Goal: Task Accomplishment & Management: Use online tool/utility

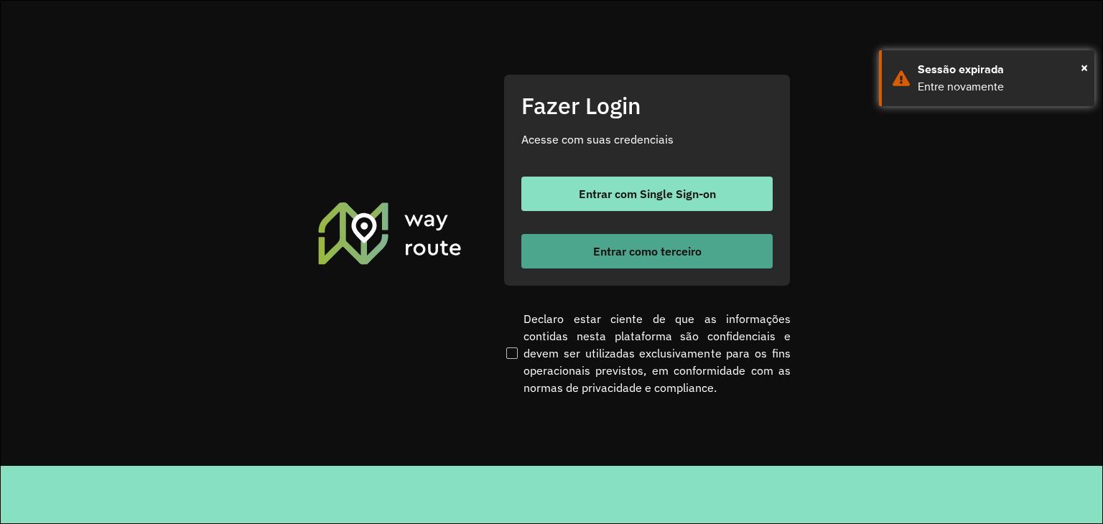
click at [652, 247] on span "Entrar como terceiro" at bounding box center [647, 251] width 108 height 11
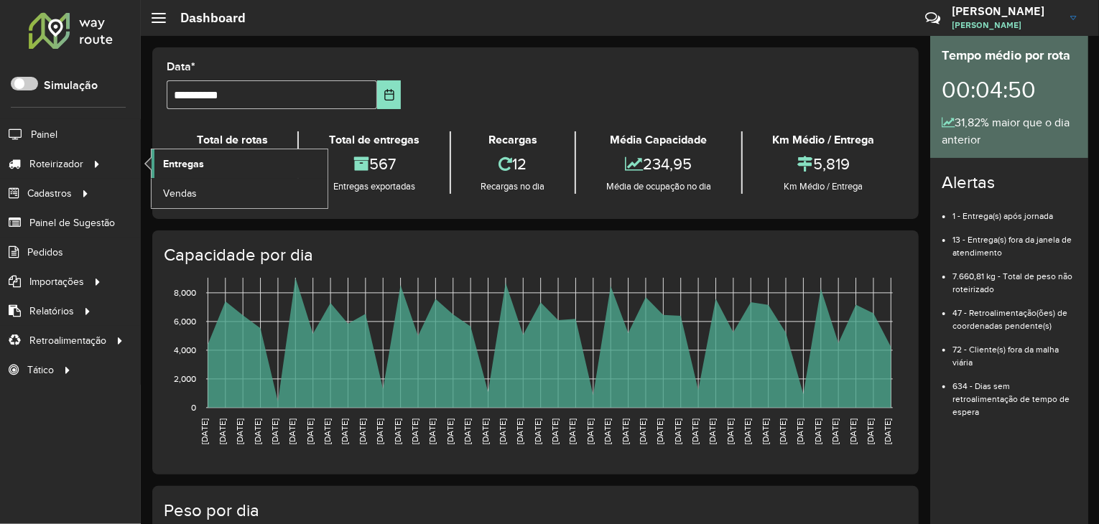
click at [192, 162] on span "Entregas" at bounding box center [183, 164] width 41 height 15
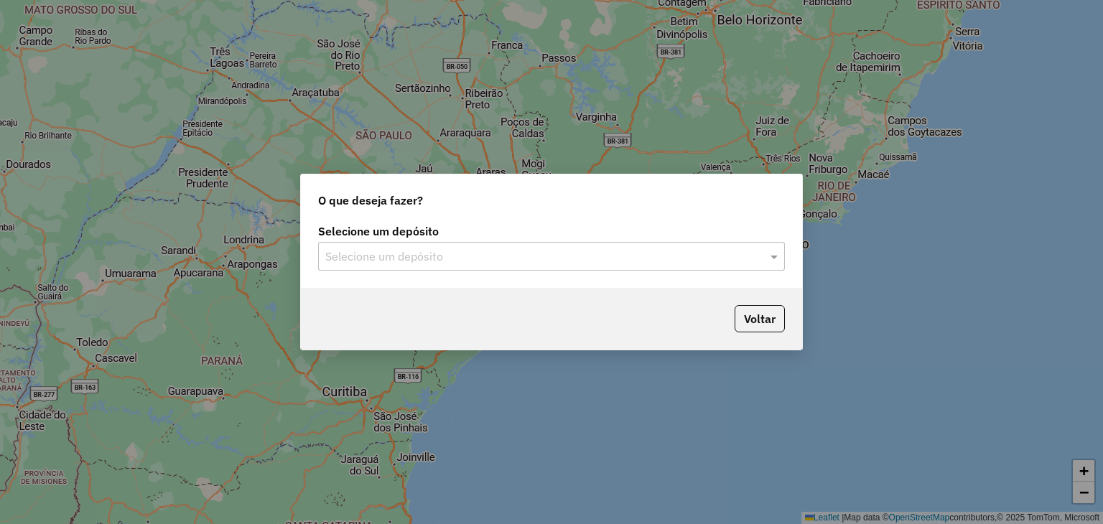
click at [359, 261] on input "text" at bounding box center [537, 256] width 424 height 17
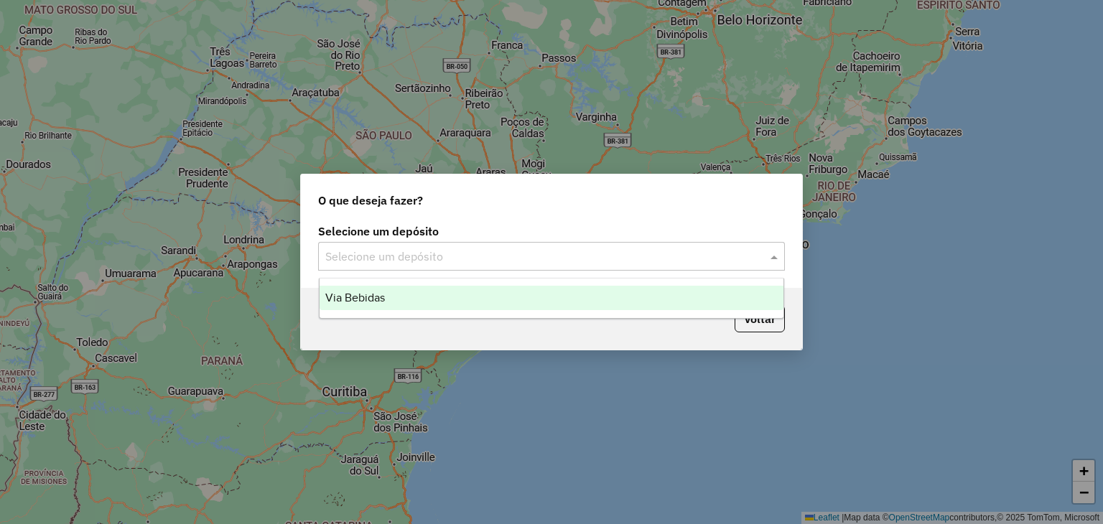
click at [361, 293] on span "Via Bebidas" at bounding box center [355, 298] width 60 height 12
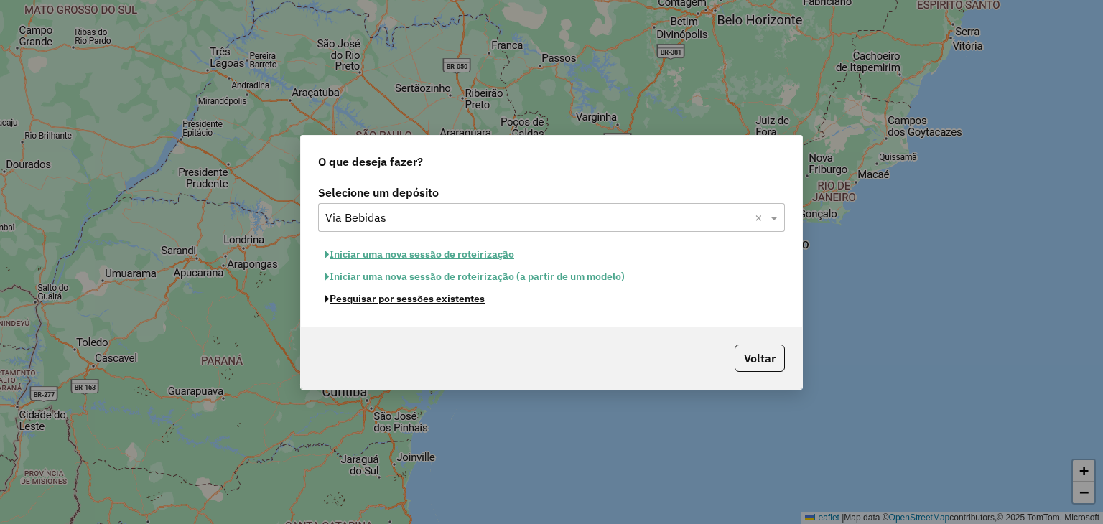
click at [403, 304] on button "Pesquisar por sessões existentes" at bounding box center [404, 299] width 173 height 22
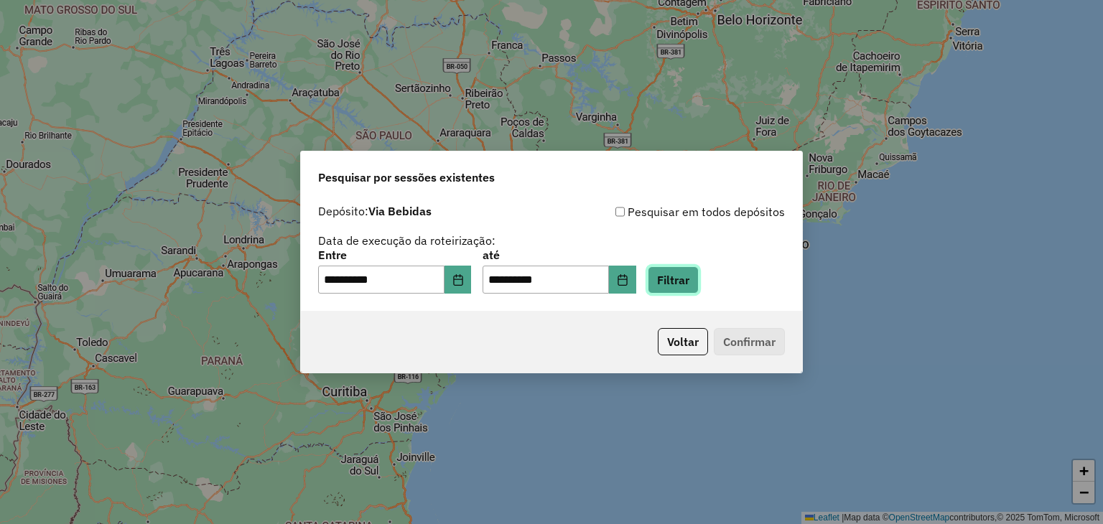
click at [699, 276] on button "Filtrar" at bounding box center [673, 279] width 51 height 27
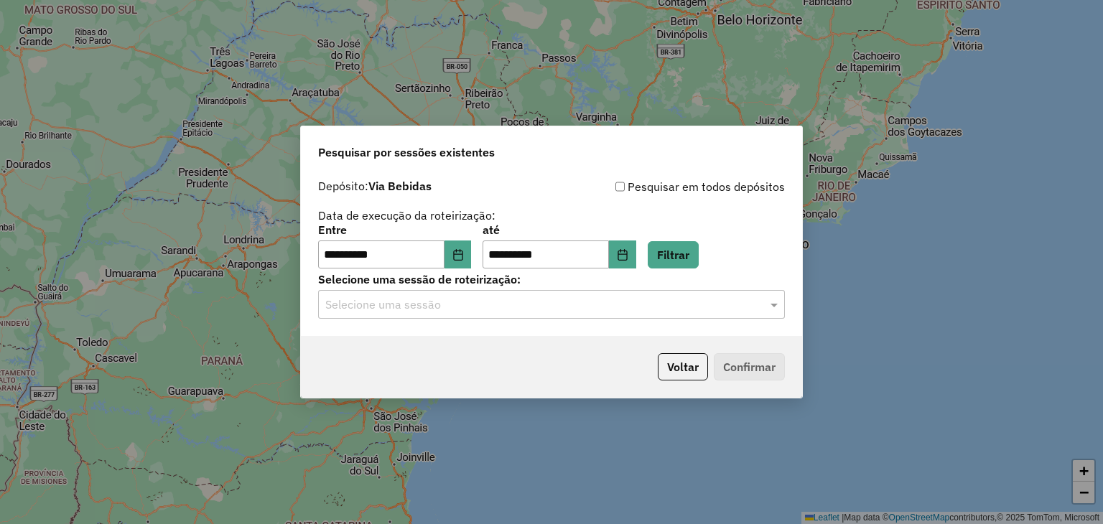
click at [462, 307] on input "text" at bounding box center [537, 305] width 424 height 17
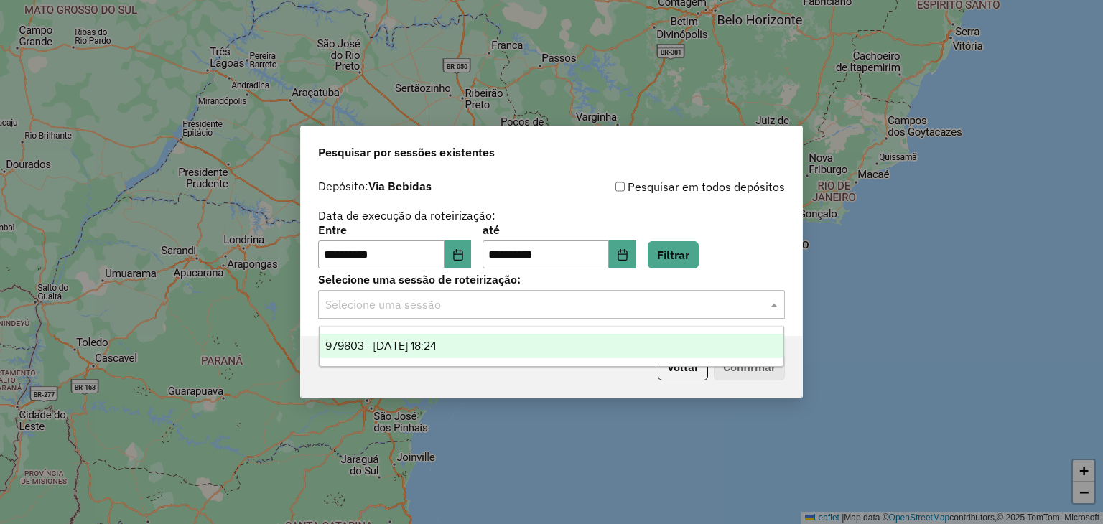
click at [430, 346] on span "979803 - 15/08/2025 18:24" at bounding box center [380, 346] width 111 height 12
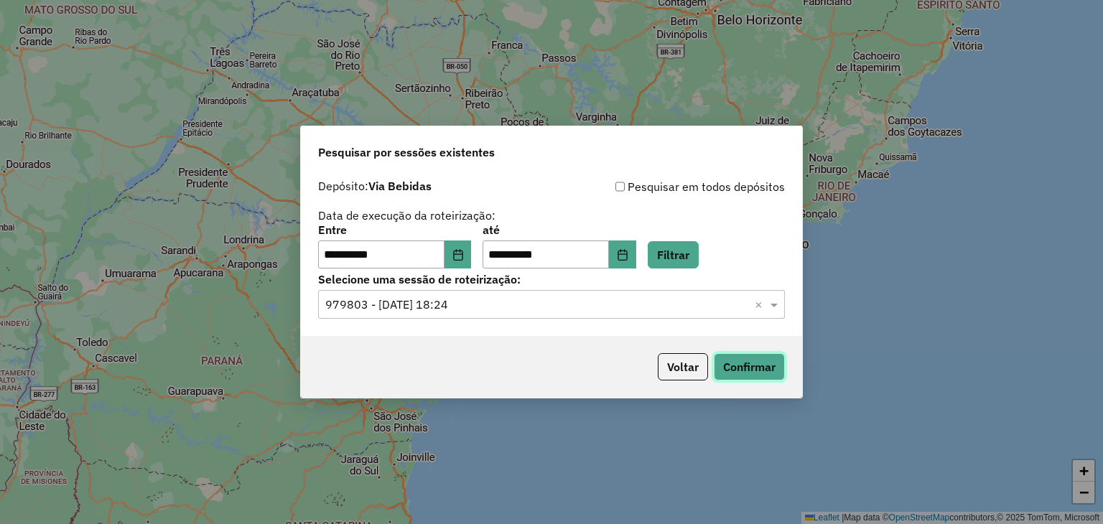
click at [735, 373] on button "Confirmar" at bounding box center [749, 366] width 71 height 27
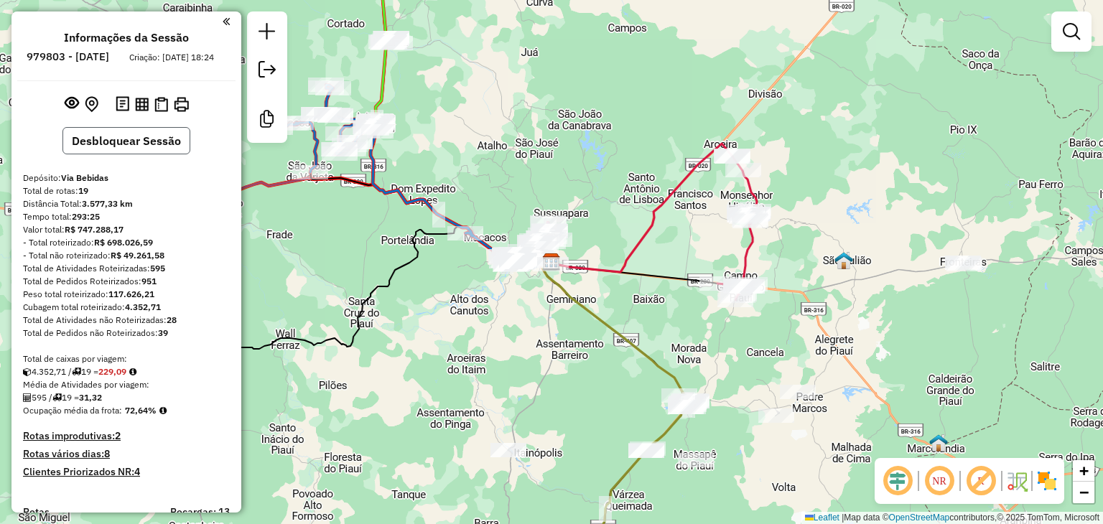
click at [149, 150] on button "Desbloquear Sessão" at bounding box center [126, 140] width 128 height 27
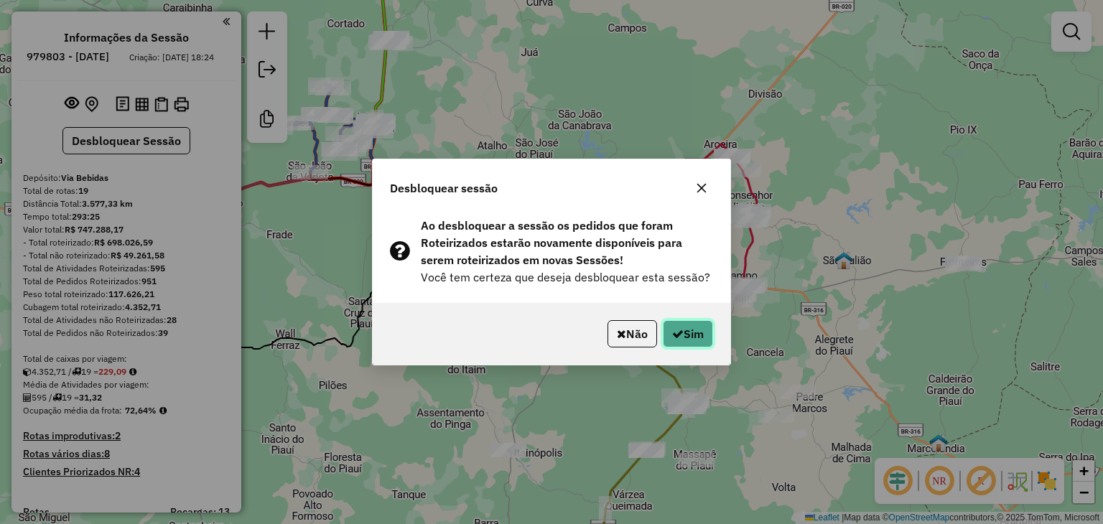
click at [679, 328] on icon "button" at bounding box center [677, 333] width 11 height 11
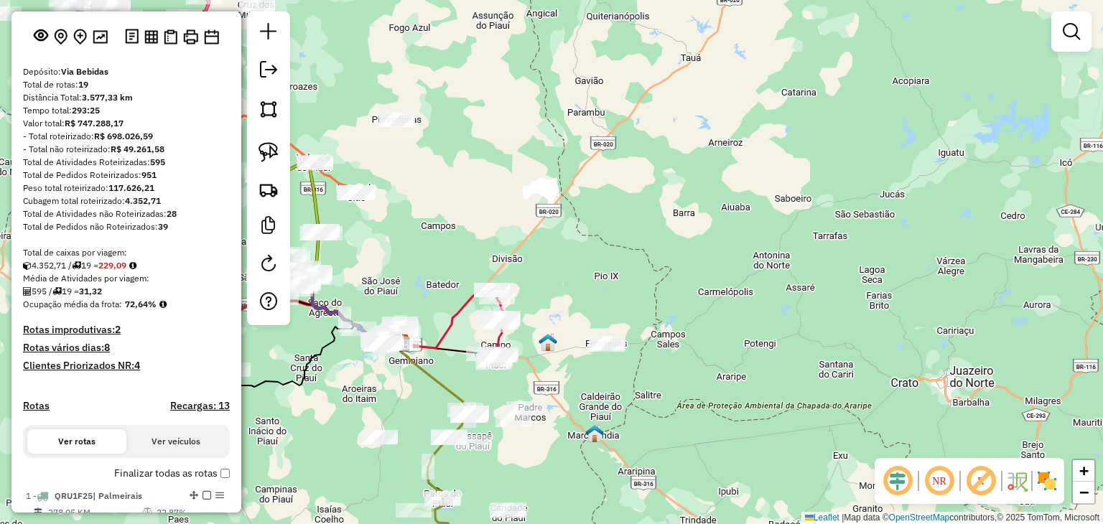
scroll to position [144, 0]
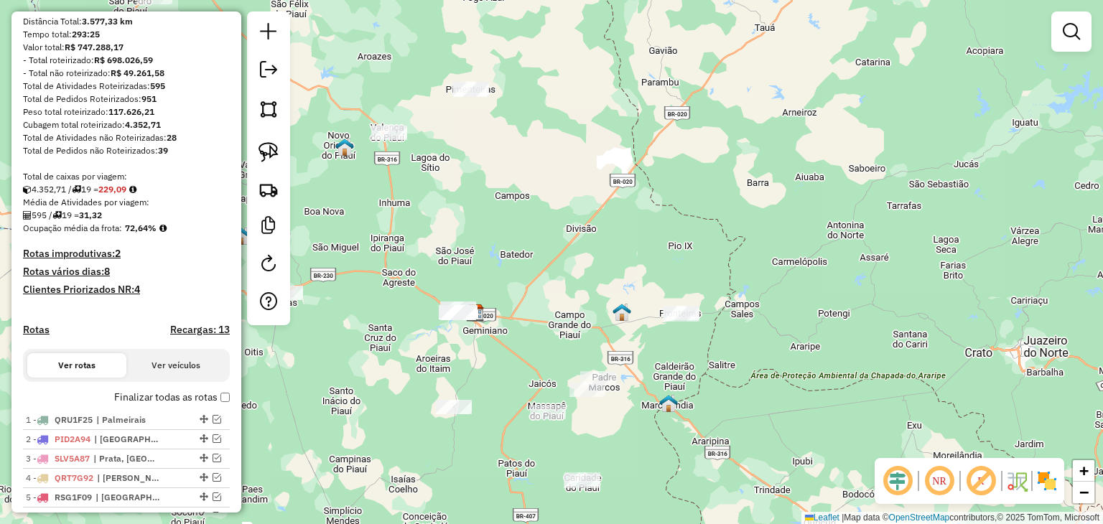
drag, startPoint x: 465, startPoint y: 248, endPoint x: 623, endPoint y: 168, distance: 177.9
click at [623, 168] on div "Janela de atendimento Grade de atendimento Capacidade Transportadoras Veículos …" at bounding box center [551, 262] width 1103 height 524
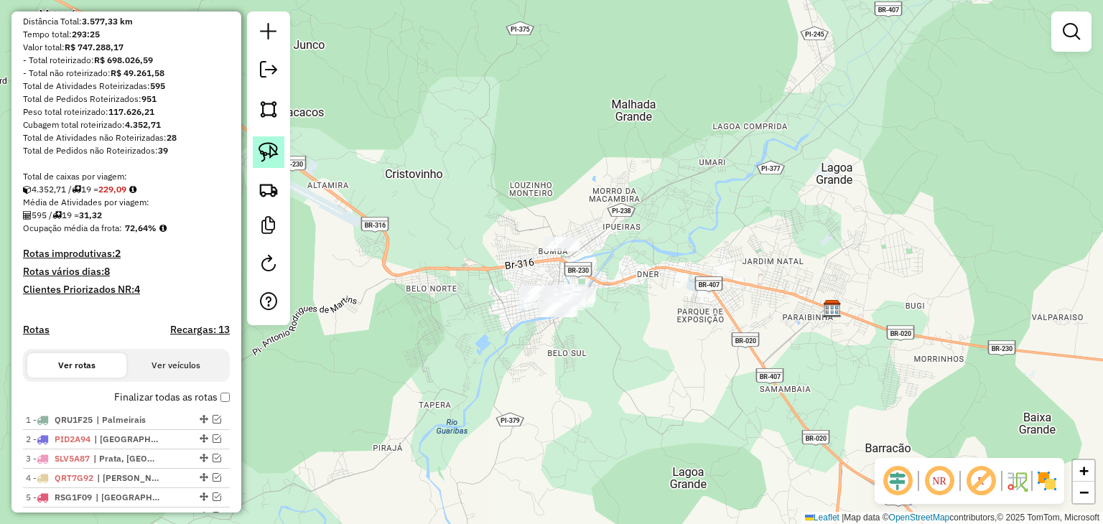
click at [271, 164] on link at bounding box center [269, 152] width 32 height 32
drag, startPoint x: 507, startPoint y: 288, endPoint x: 520, endPoint y: 338, distance: 51.2
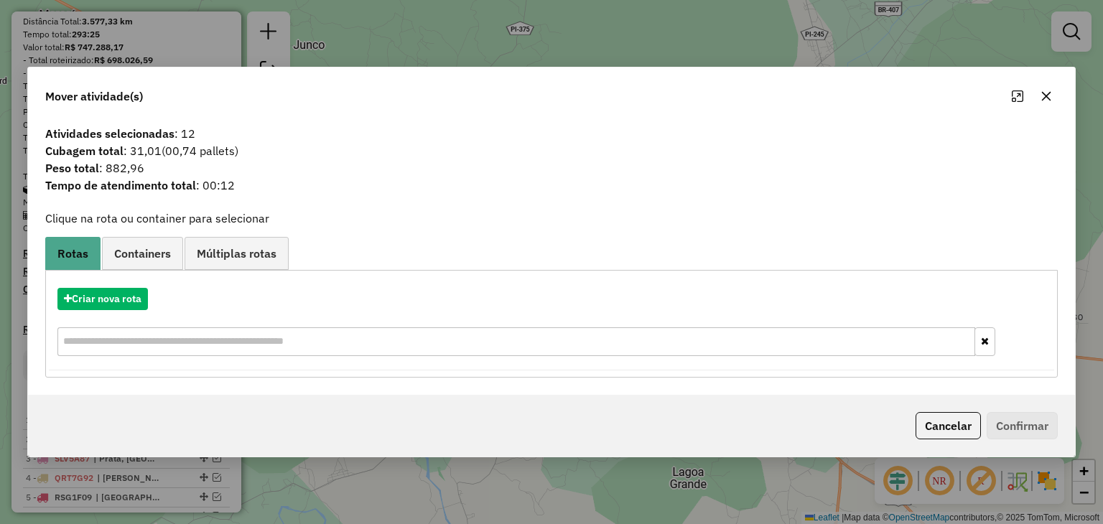
click at [1048, 111] on div "Mover atividade(s)" at bounding box center [551, 94] width 1046 height 52
click at [1044, 98] on icon "button" at bounding box center [1046, 95] width 11 height 11
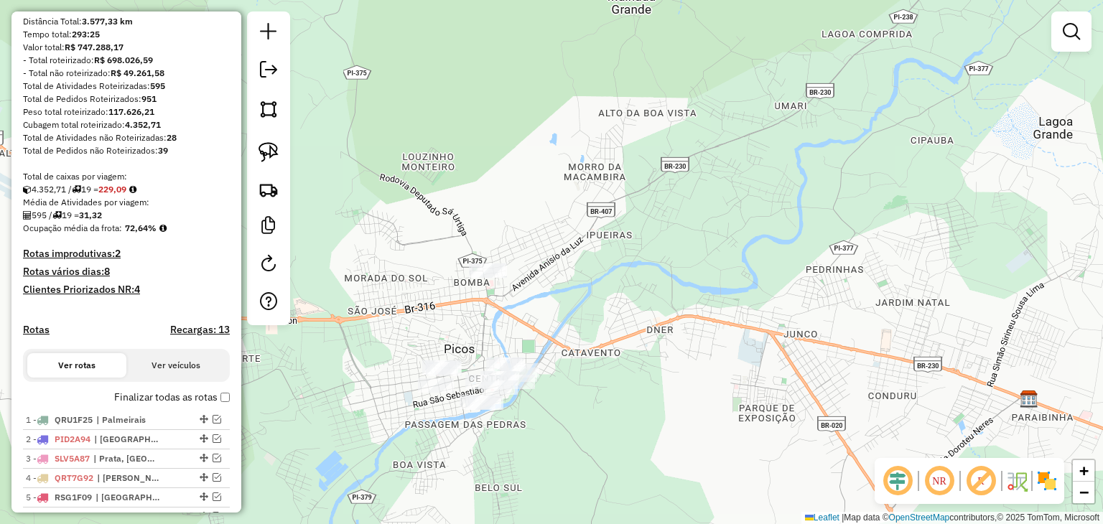
click at [287, 144] on div at bounding box center [268, 168] width 43 height 314
click at [264, 146] on img at bounding box center [269, 152] width 20 height 20
drag, startPoint x: 399, startPoint y: 227, endPoint x: 465, endPoint y: 299, distance: 98.1
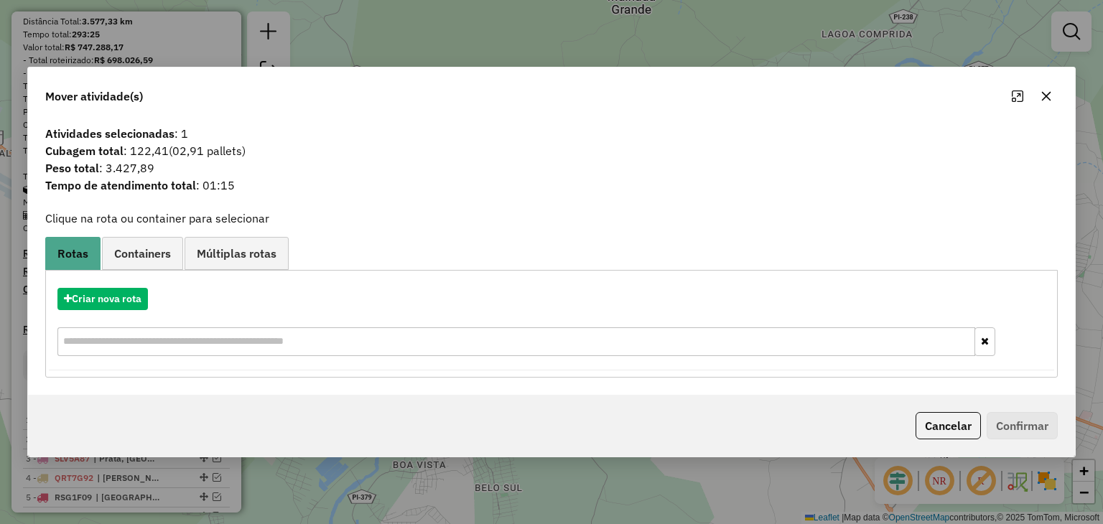
click at [1048, 93] on icon "button" at bounding box center [1046, 95] width 11 height 11
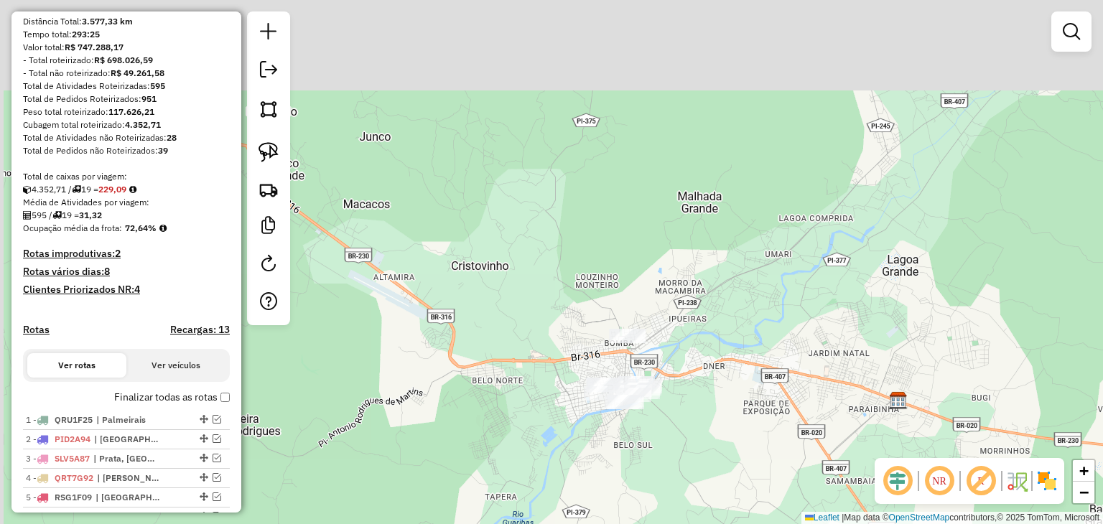
drag, startPoint x: 459, startPoint y: 148, endPoint x: 669, endPoint y: 315, distance: 268.4
click at [669, 315] on div "Janela de atendimento Grade de atendimento Capacidade Transportadoras Veículos …" at bounding box center [551, 262] width 1103 height 524
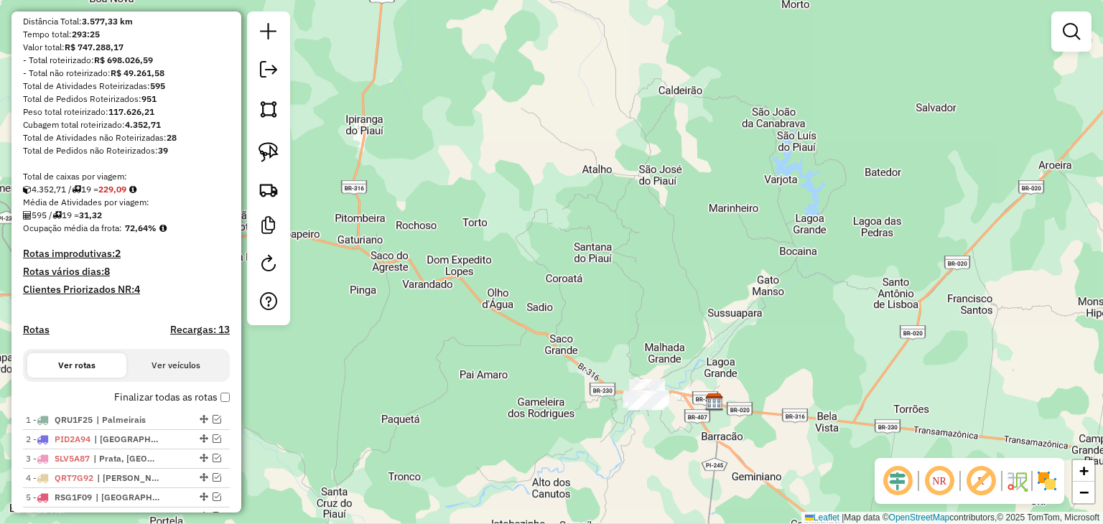
drag, startPoint x: 495, startPoint y: 279, endPoint x: 516, endPoint y: 322, distance: 46.9
click at [515, 321] on div "Janela de atendimento Grade de atendimento Capacidade Transportadoras Veículos …" at bounding box center [551, 262] width 1103 height 524
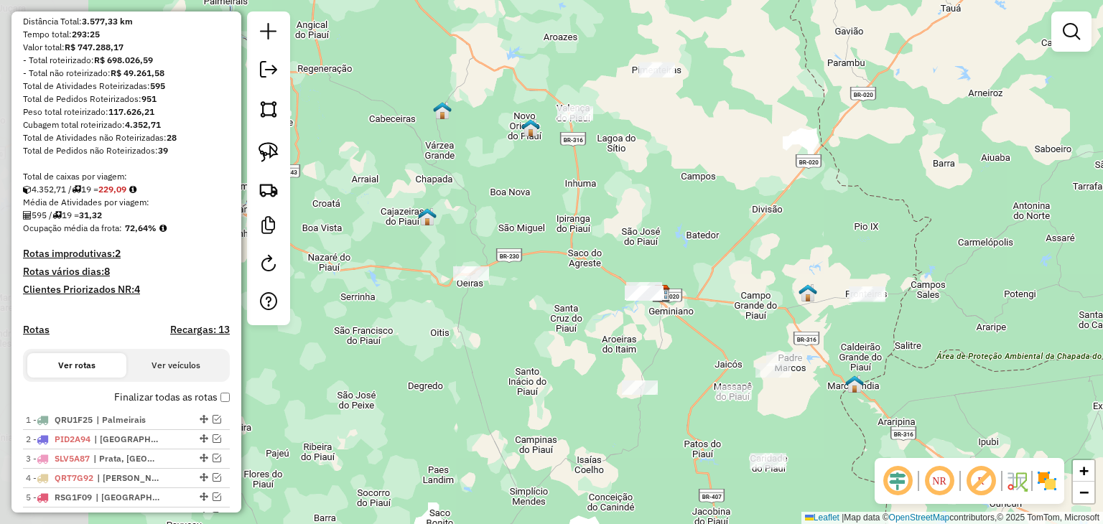
drag, startPoint x: 457, startPoint y: 285, endPoint x: 552, endPoint y: 228, distance: 110.8
click at [552, 228] on div "Janela de atendimento Grade de atendimento Capacidade Transportadoras Veículos …" at bounding box center [551, 262] width 1103 height 524
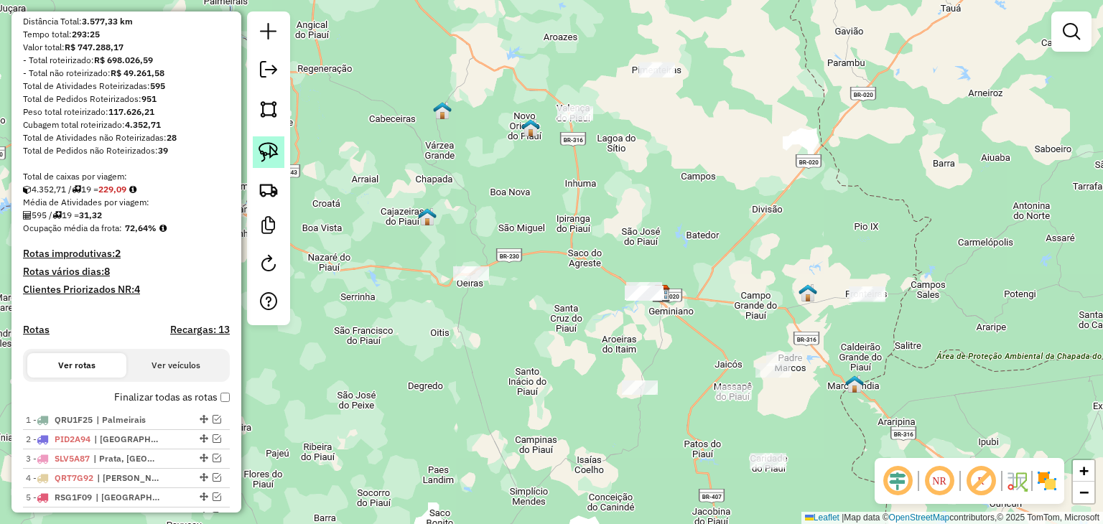
drag, startPoint x: 264, startPoint y: 139, endPoint x: 279, endPoint y: 158, distance: 23.6
click at [266, 140] on link at bounding box center [269, 152] width 32 height 32
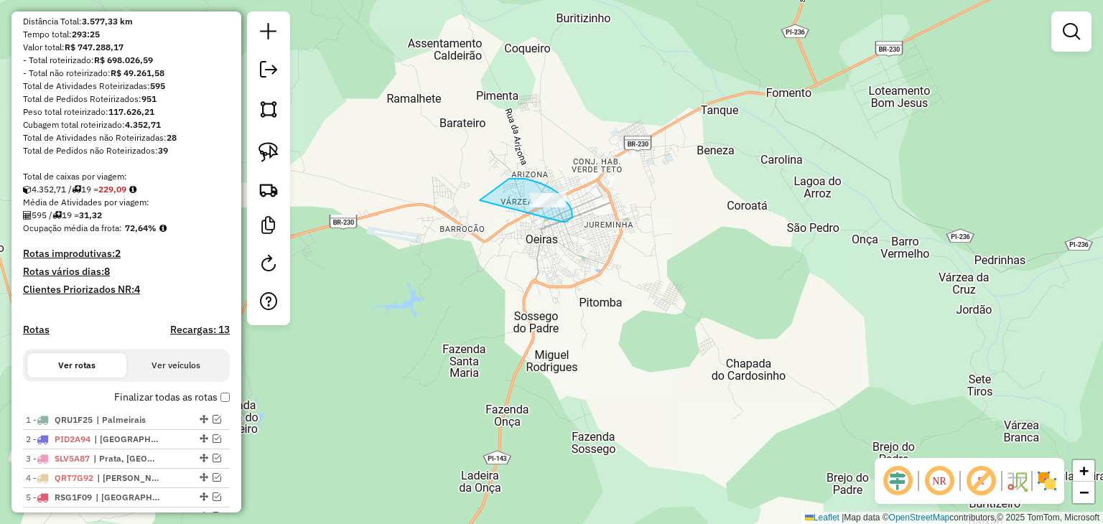
drag, startPoint x: 483, startPoint y: 199, endPoint x: 556, endPoint y: 221, distance: 76.6
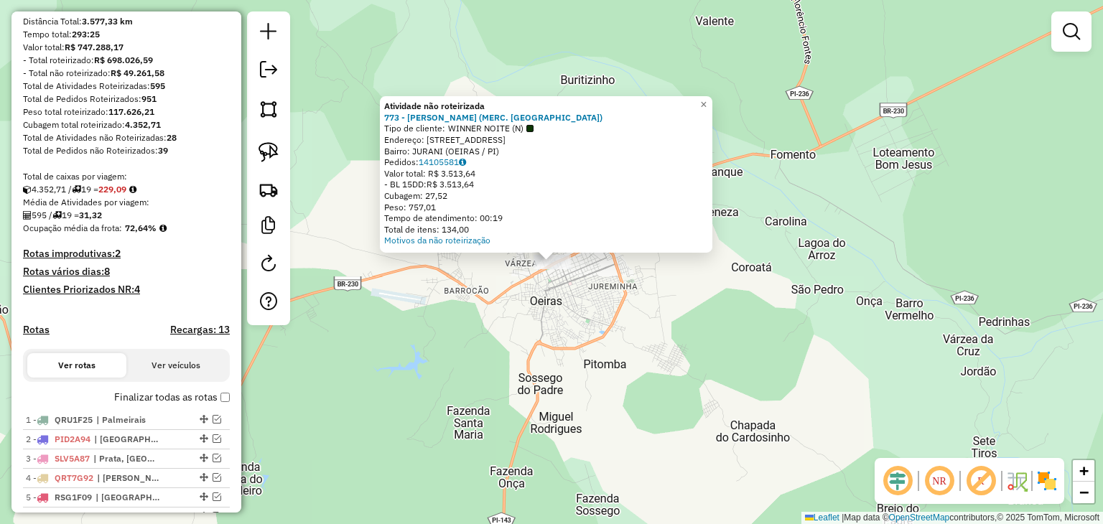
click at [573, 311] on div "Atividade não roteirizada 773 - MARIA MARLI DE SOUSA NUNES MAR (MERC. MARLI) Ti…" at bounding box center [551, 262] width 1103 height 524
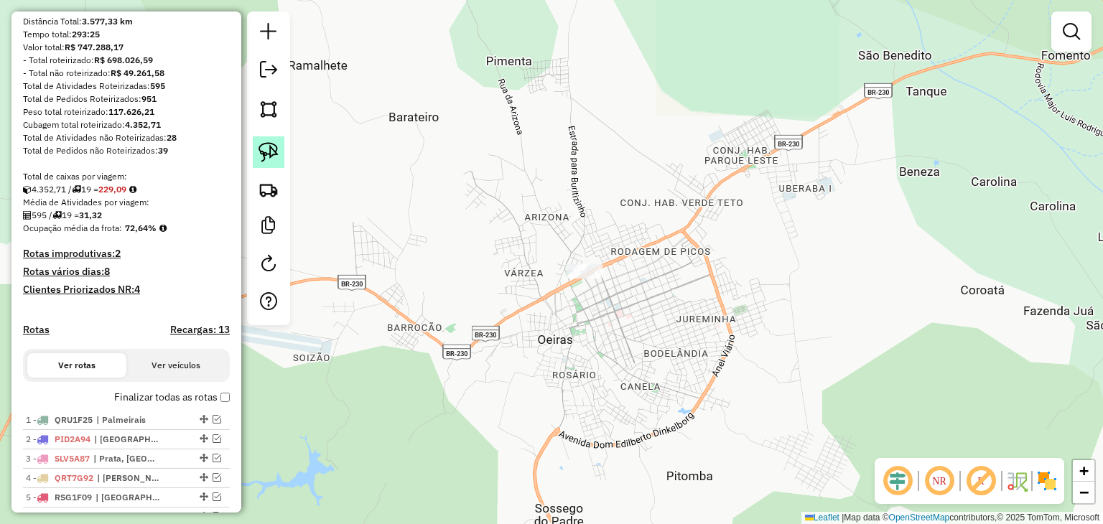
click at [284, 152] on link at bounding box center [269, 152] width 32 height 32
drag, startPoint x: 549, startPoint y: 240, endPoint x: 580, endPoint y: 293, distance: 61.5
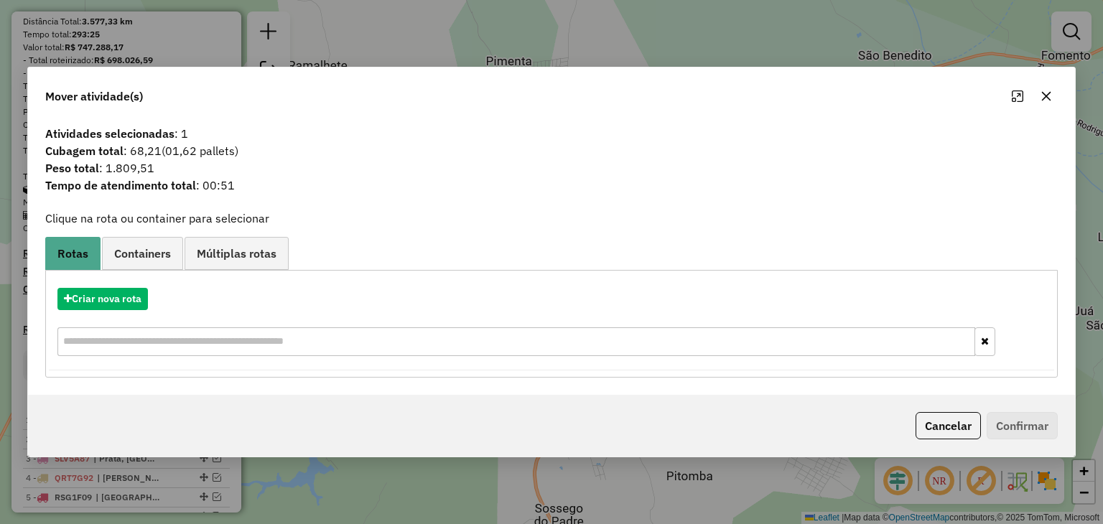
click at [1051, 96] on button "button" at bounding box center [1046, 96] width 23 height 23
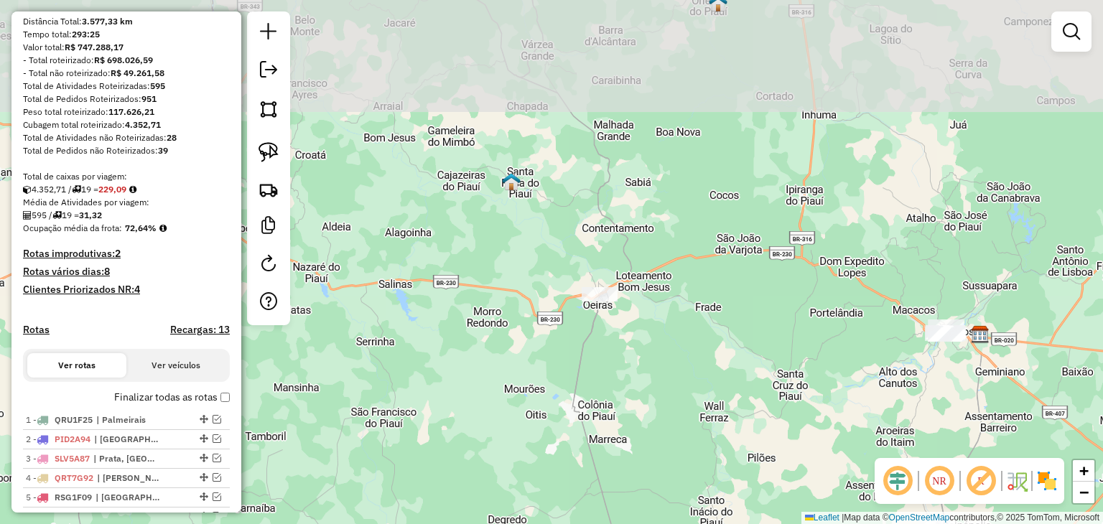
drag, startPoint x: 809, startPoint y: 274, endPoint x: 596, endPoint y: 364, distance: 231.7
click at [621, 377] on div "Janela de atendimento Grade de atendimento Capacidade Transportadoras Veículos …" at bounding box center [551, 262] width 1103 height 524
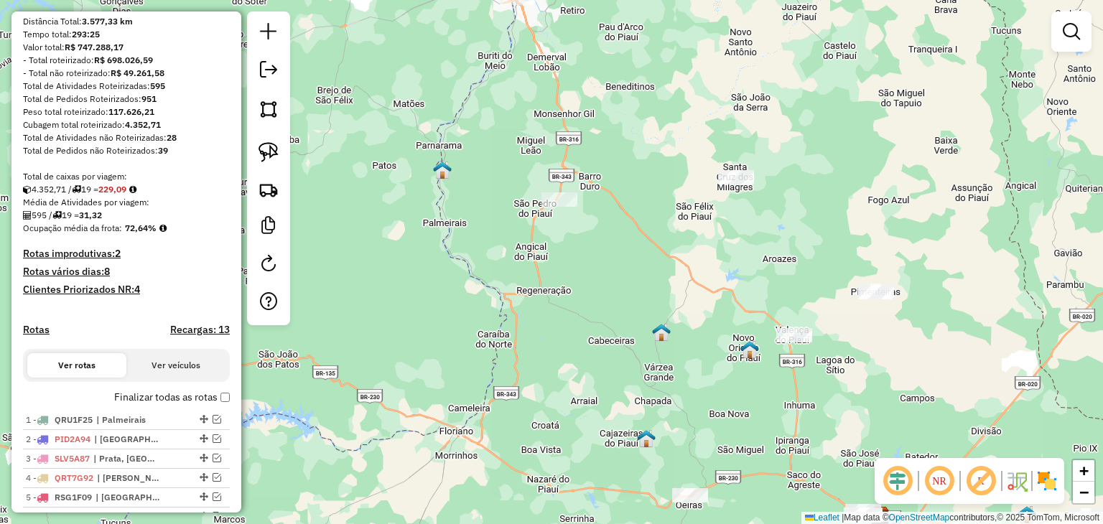
drag, startPoint x: 503, startPoint y: 215, endPoint x: 741, endPoint y: 294, distance: 251.4
click at [741, 294] on div "Janela de atendimento Grade de atendimento Capacidade Transportadoras Veículos …" at bounding box center [551, 262] width 1103 height 524
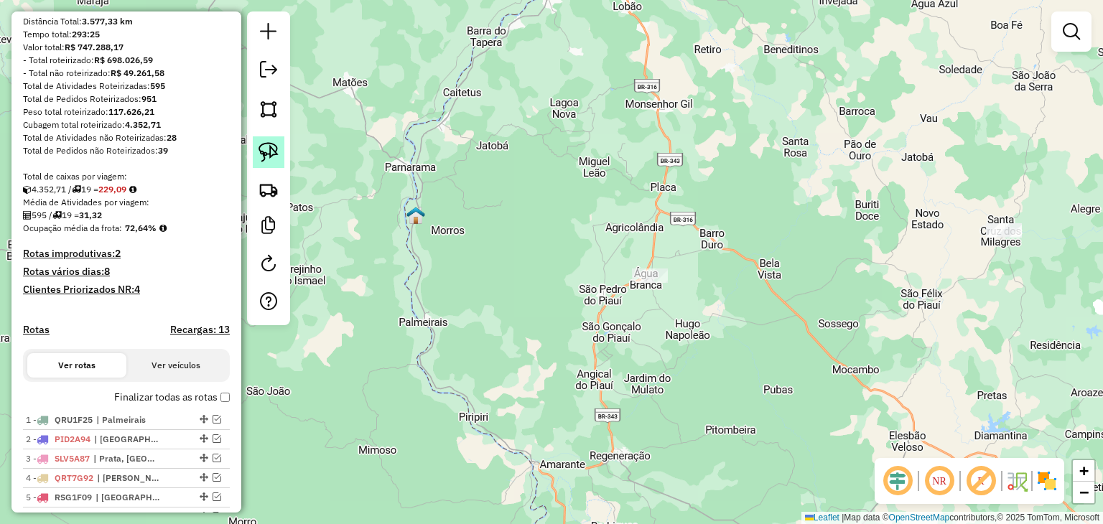
click at [273, 136] on link at bounding box center [269, 152] width 32 height 32
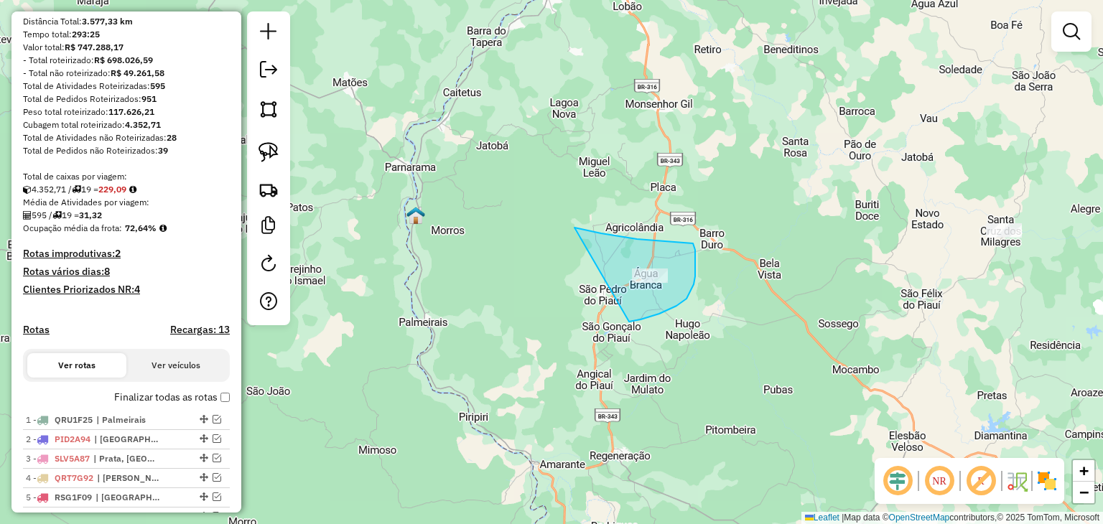
drag, startPoint x: 574, startPoint y: 228, endPoint x: 629, endPoint y: 322, distance: 108.8
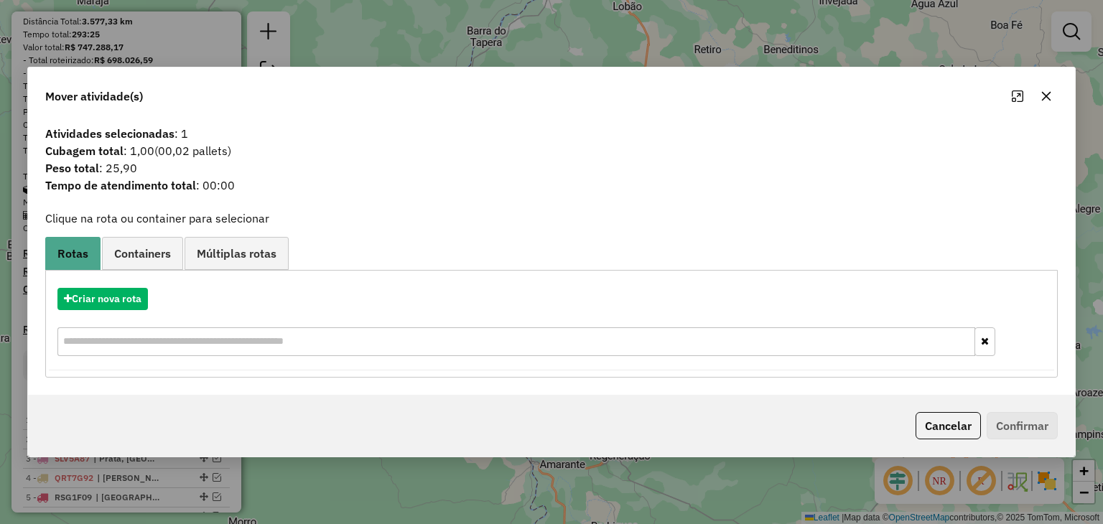
click at [1043, 97] on icon "button" at bounding box center [1046, 95] width 11 height 11
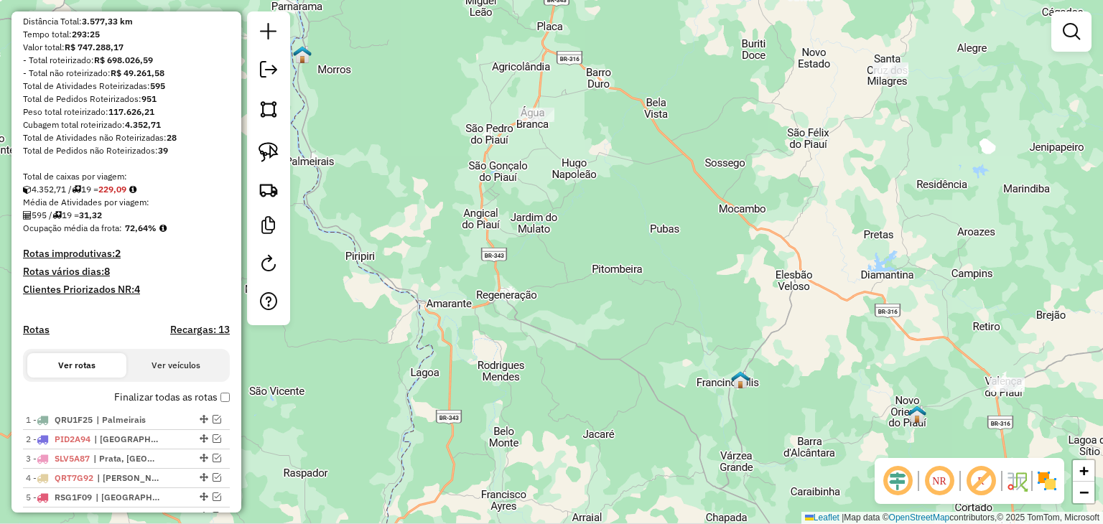
drag, startPoint x: 712, startPoint y: 398, endPoint x: 552, endPoint y: 127, distance: 314.9
click at [552, 126] on div "Janela de atendimento Grade de atendimento Capacidade Transportadoras Veículos …" at bounding box center [551, 262] width 1103 height 524
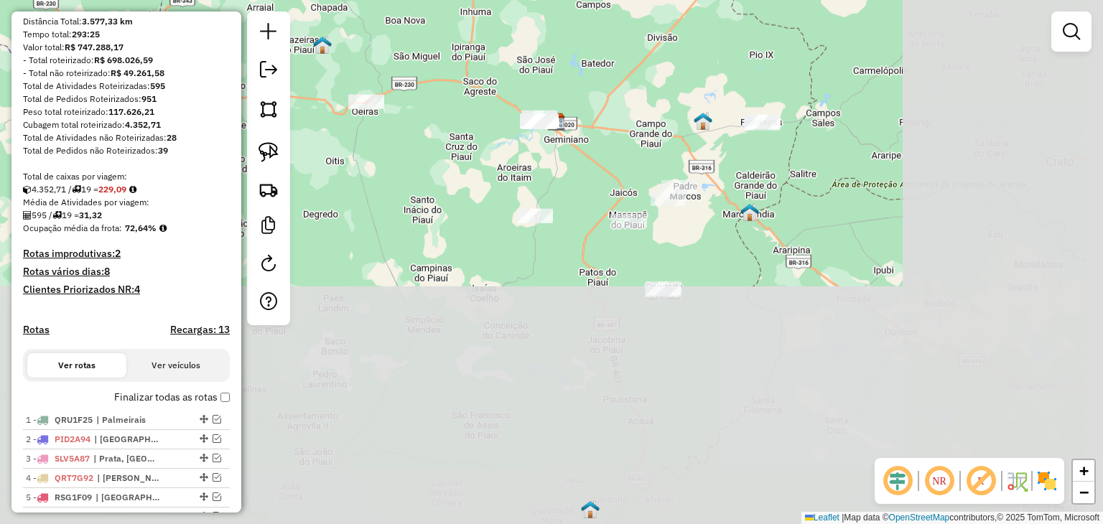
drag, startPoint x: 836, startPoint y: 309, endPoint x: 544, endPoint y: 47, distance: 392.6
click at [544, 40] on div "Janela de atendimento Grade de atendimento Capacidade Transportadoras Veículos …" at bounding box center [551, 262] width 1103 height 524
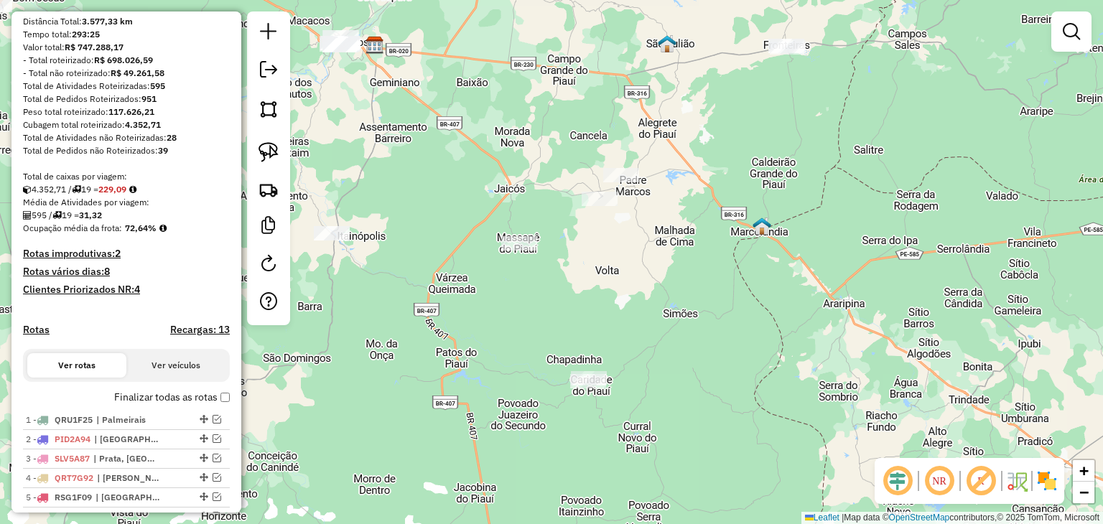
drag, startPoint x: 824, startPoint y: 140, endPoint x: 807, endPoint y: 147, distance: 18.0
click at [823, 141] on div "Janela de atendimento Grade de atendimento Capacidade Transportadoras Veículos …" at bounding box center [551, 262] width 1103 height 524
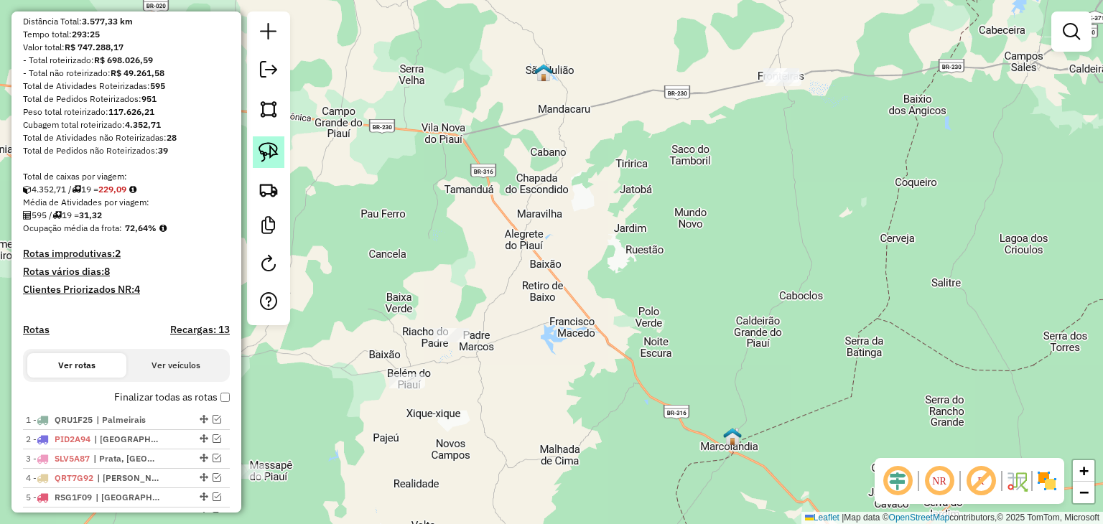
click at [265, 154] on img at bounding box center [269, 152] width 20 height 20
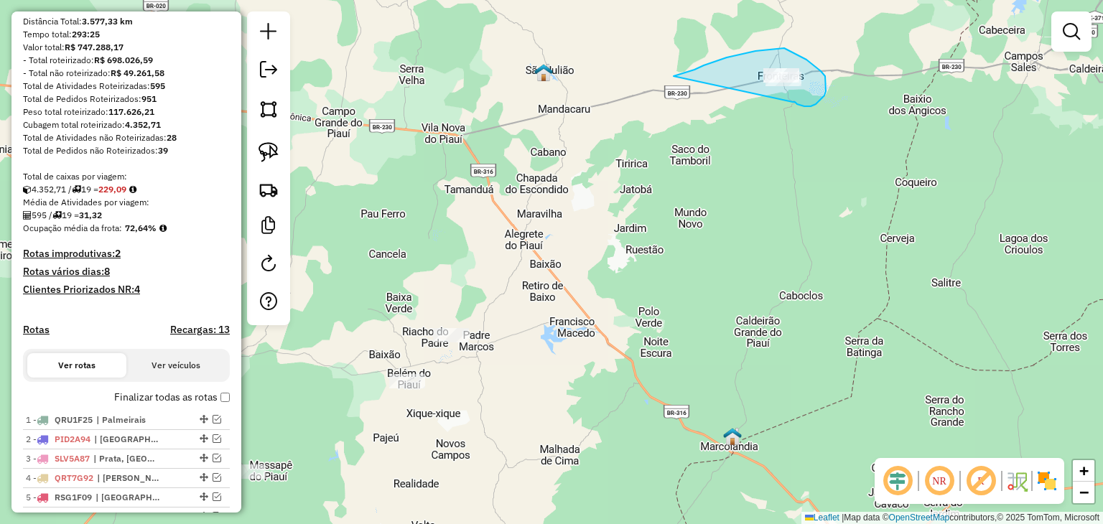
drag, startPoint x: 676, startPoint y: 75, endPoint x: 793, endPoint y: 102, distance: 120.0
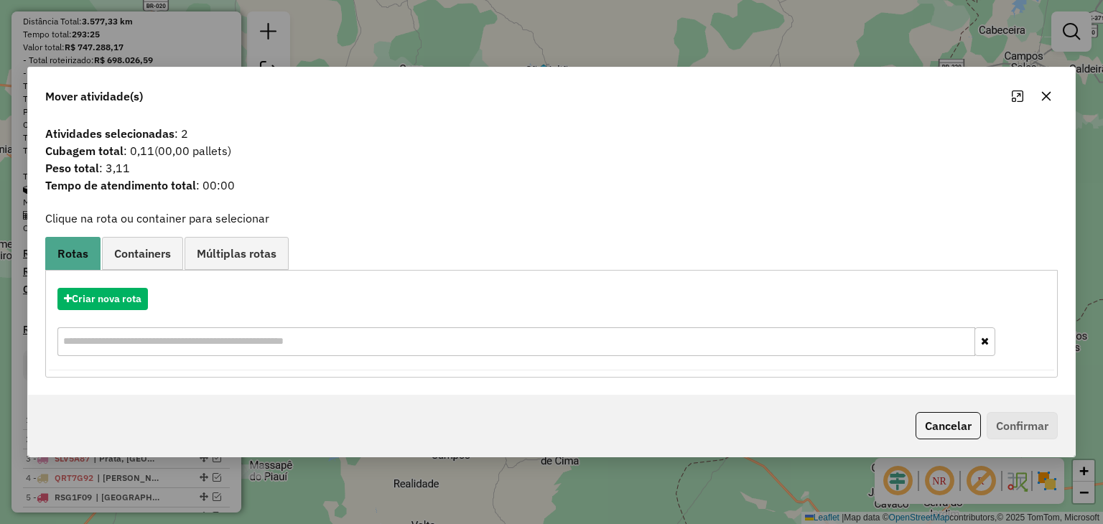
click at [1048, 96] on icon "button" at bounding box center [1046, 95] width 11 height 11
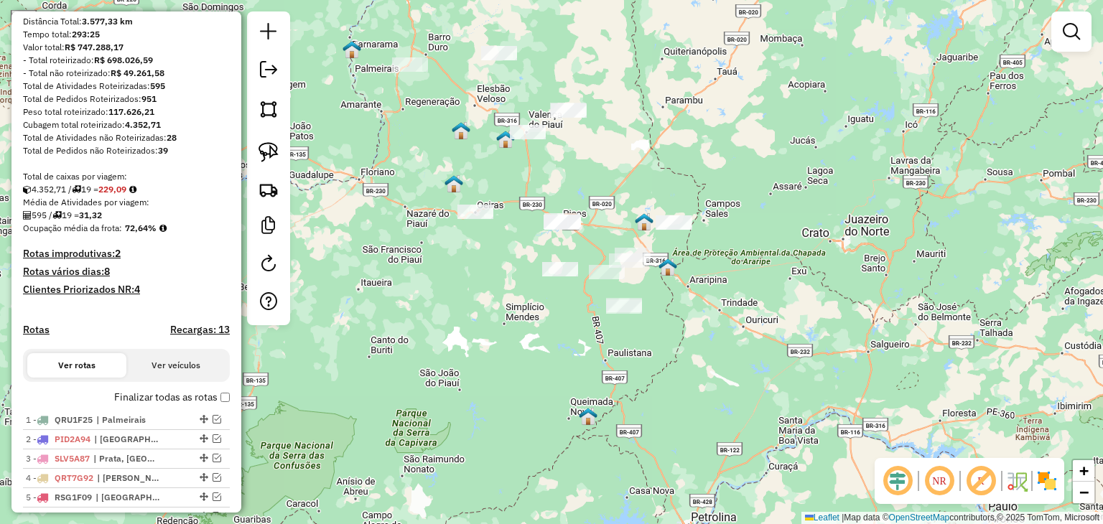
drag, startPoint x: 478, startPoint y: 139, endPoint x: 458, endPoint y: 235, distance: 98.2
click at [458, 235] on div "Janela de atendimento Grade de atendimento Capacidade Transportadoras Veículos …" at bounding box center [551, 262] width 1103 height 524
